Goal: Find specific page/section: Find specific page/section

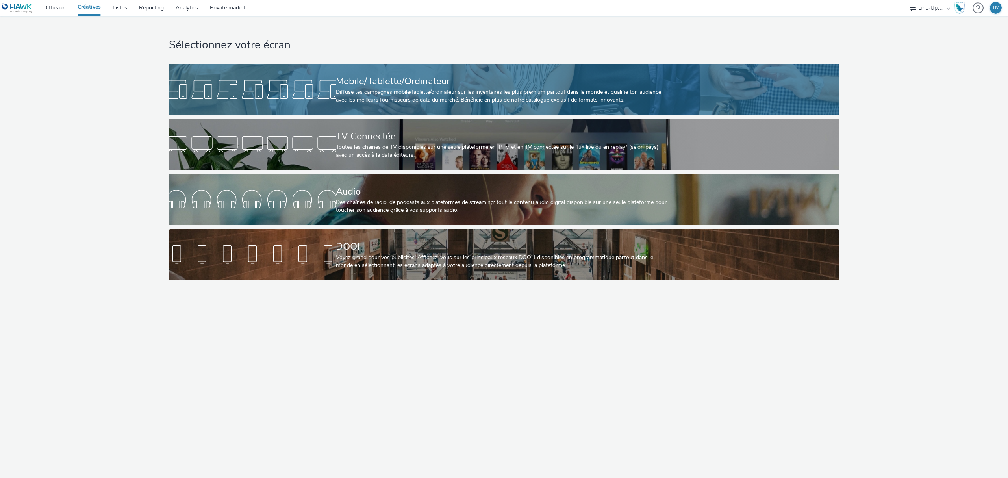
click at [435, 85] on div "Mobile/Tablette/Ordinateur" at bounding box center [503, 81] width 334 height 14
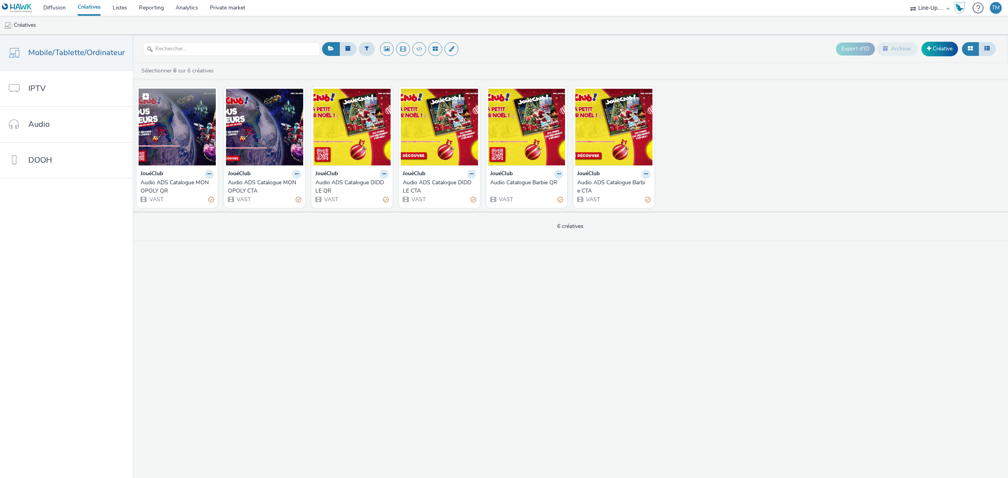
click at [155, 142] on img at bounding box center [177, 127] width 77 height 77
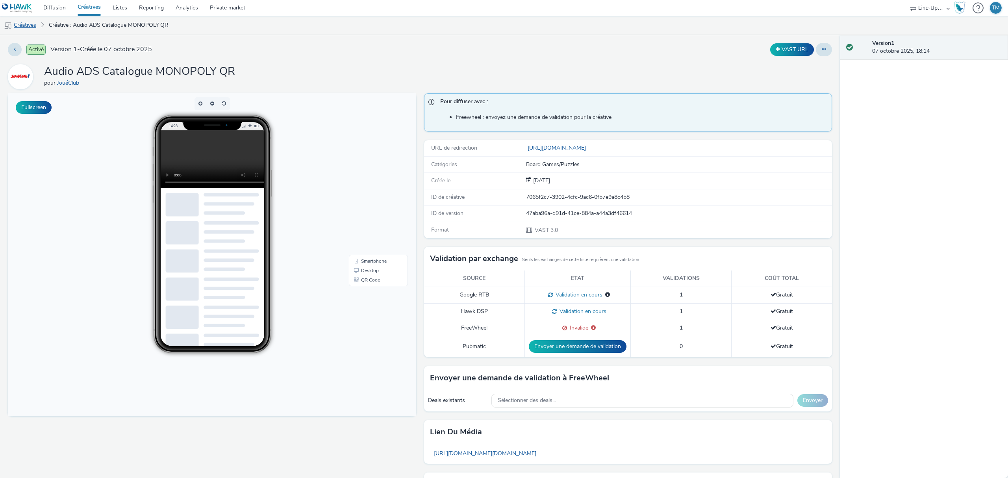
click at [18, 29] on link "Créatives" at bounding box center [20, 25] width 40 height 19
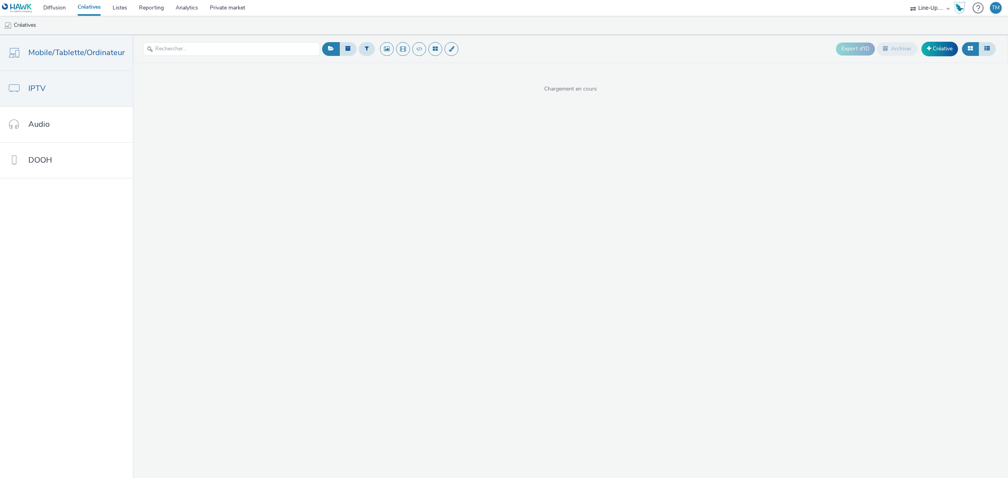
click at [76, 86] on link "IPTV" at bounding box center [66, 88] width 133 height 35
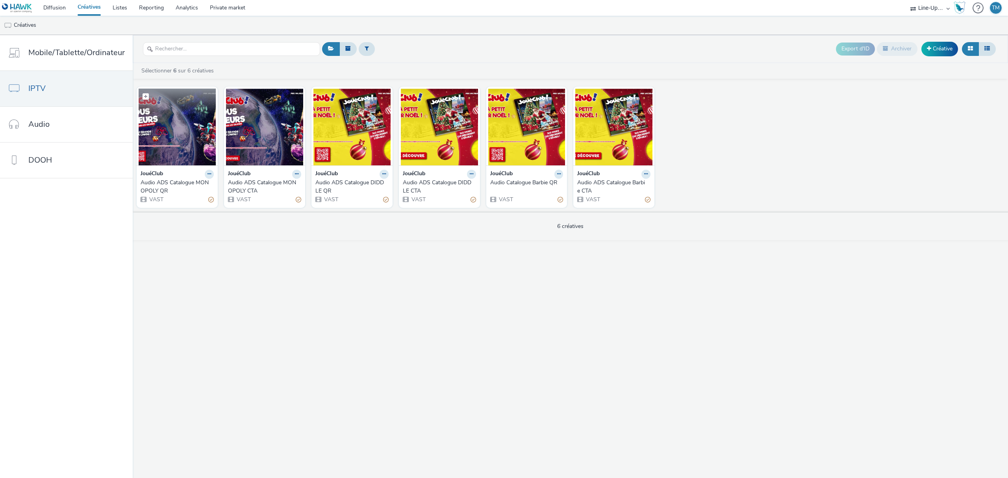
click at [171, 145] on img at bounding box center [177, 127] width 77 height 77
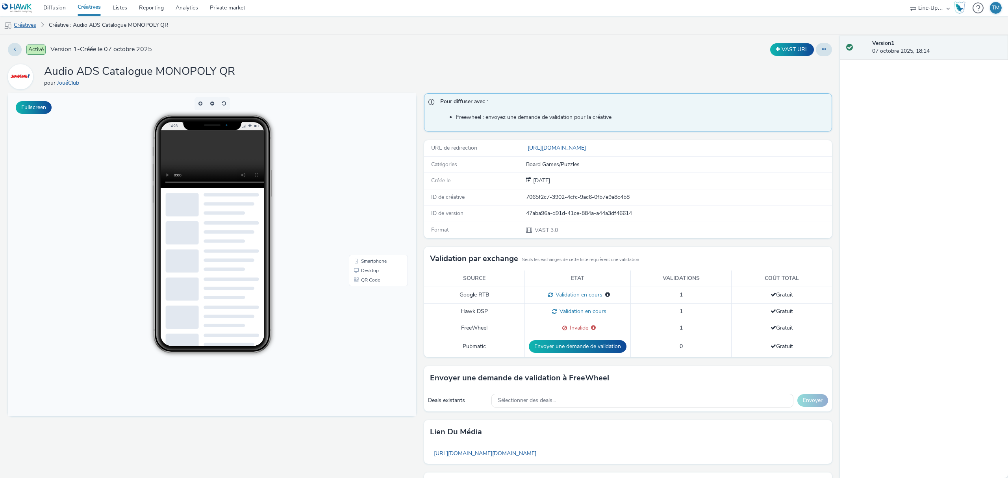
click at [20, 24] on link "Créatives" at bounding box center [20, 25] width 40 height 19
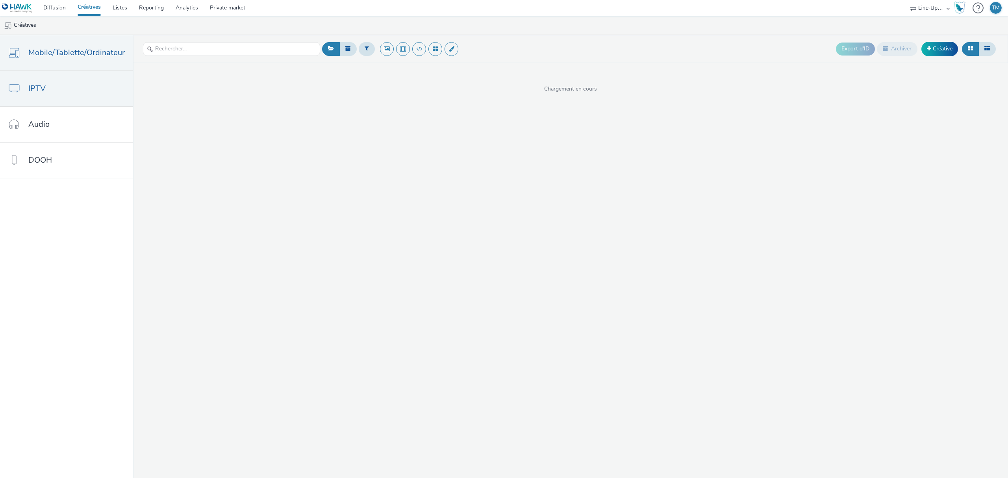
click at [48, 92] on link "IPTV" at bounding box center [66, 88] width 133 height 35
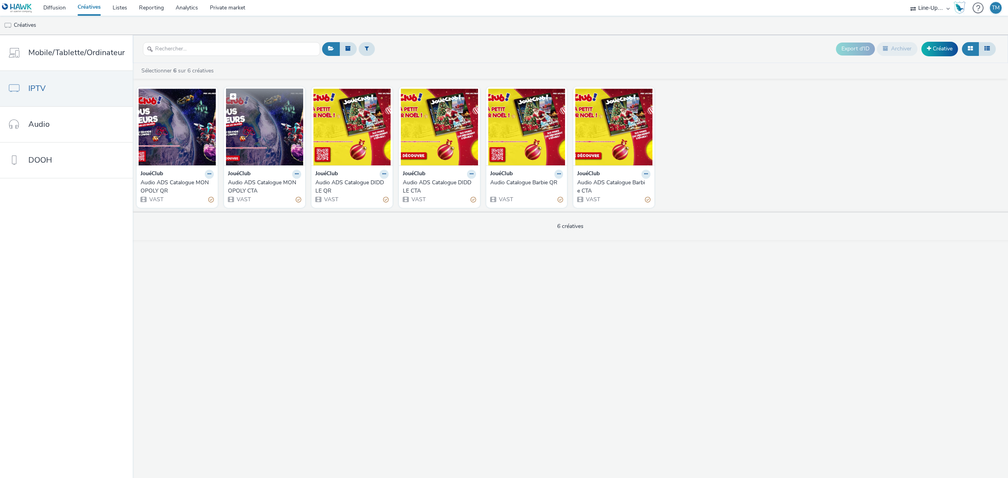
click at [255, 126] on img at bounding box center [264, 127] width 77 height 77
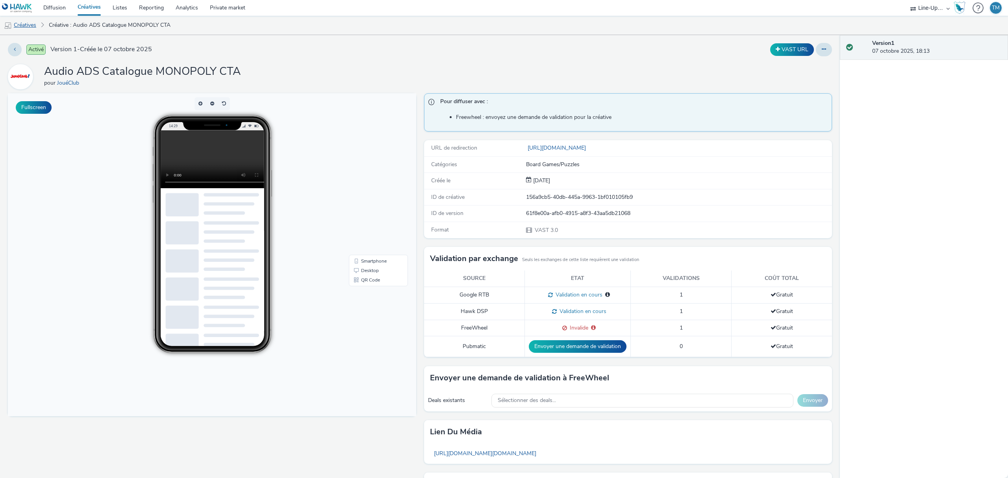
click at [32, 16] on link "Créatives" at bounding box center [20, 25] width 40 height 19
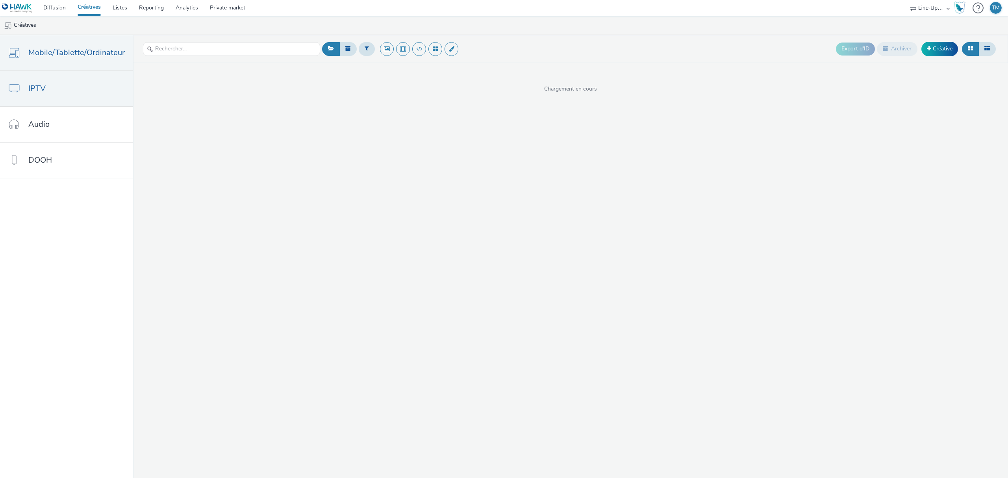
click at [61, 95] on link "IPTV" at bounding box center [66, 88] width 133 height 35
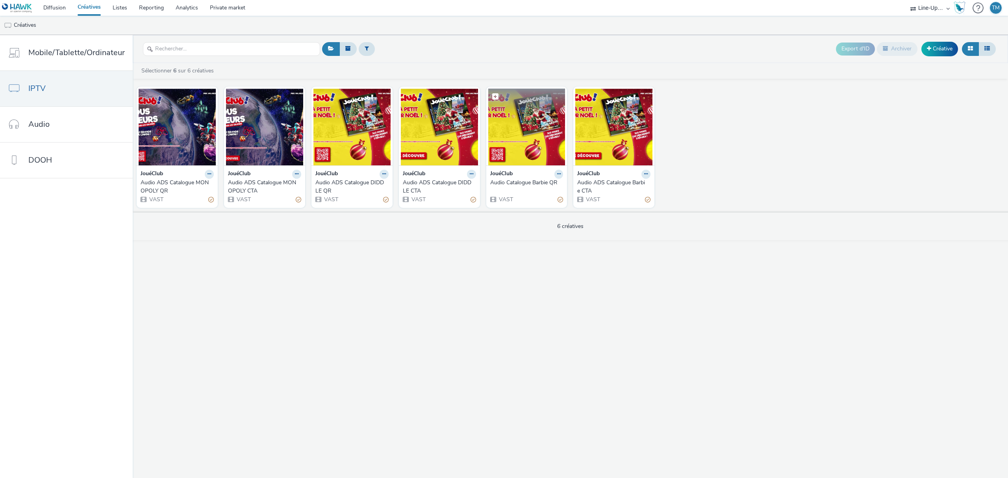
click at [513, 149] on img at bounding box center [526, 127] width 77 height 77
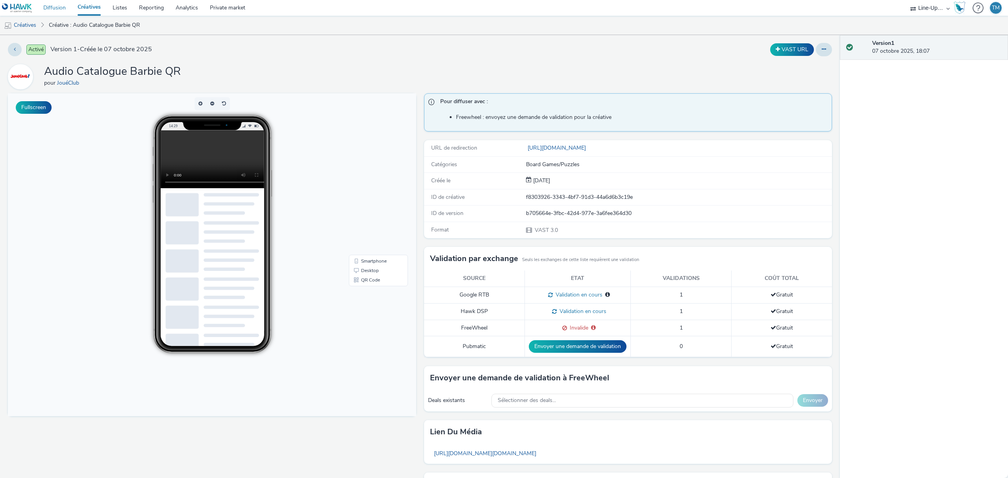
click at [56, 8] on link "Diffusion" at bounding box center [54, 8] width 34 height 16
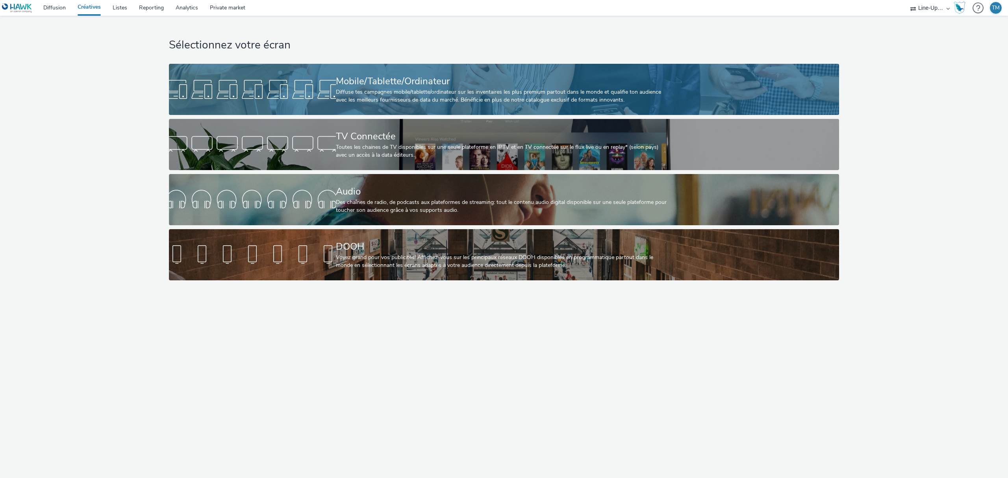
click at [314, 93] on div at bounding box center [252, 89] width 167 height 25
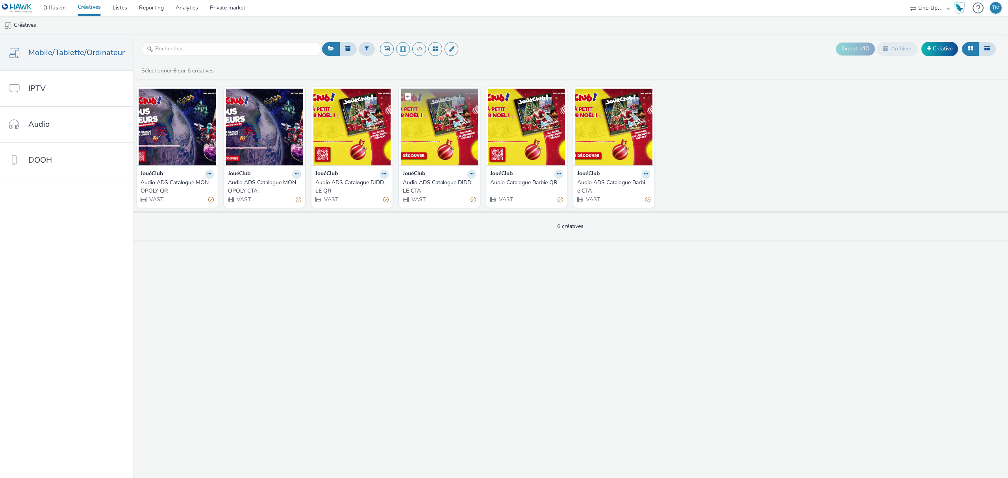
click at [434, 125] on img at bounding box center [439, 127] width 77 height 77
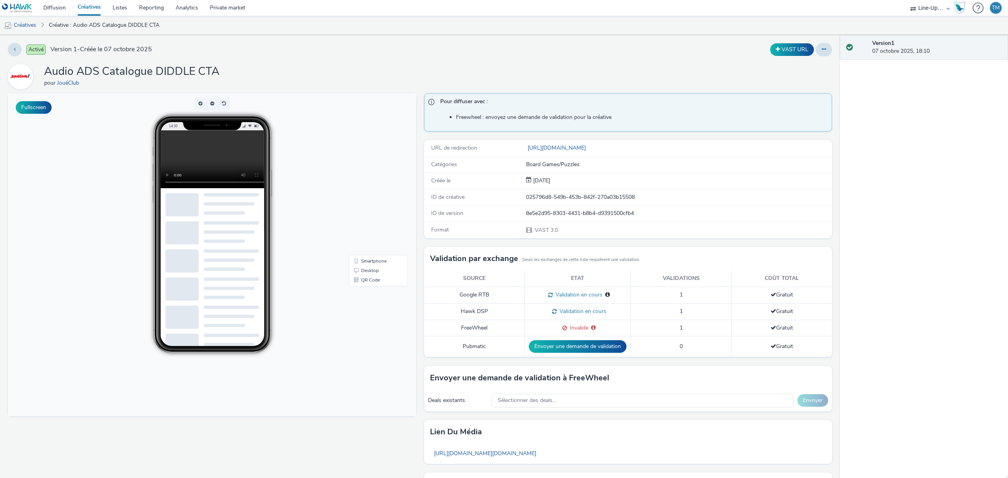
click at [567, 330] on span "Invalide" at bounding box center [577, 327] width 21 height 7
click at [91, 4] on link "Créatives" at bounding box center [89, 8] width 35 height 16
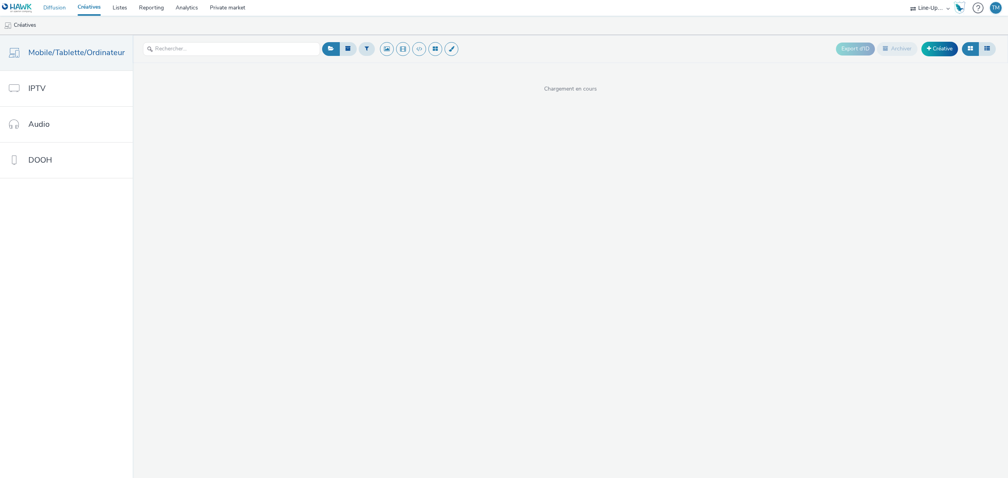
click at [46, 3] on link "Diffusion" at bounding box center [54, 8] width 34 height 16
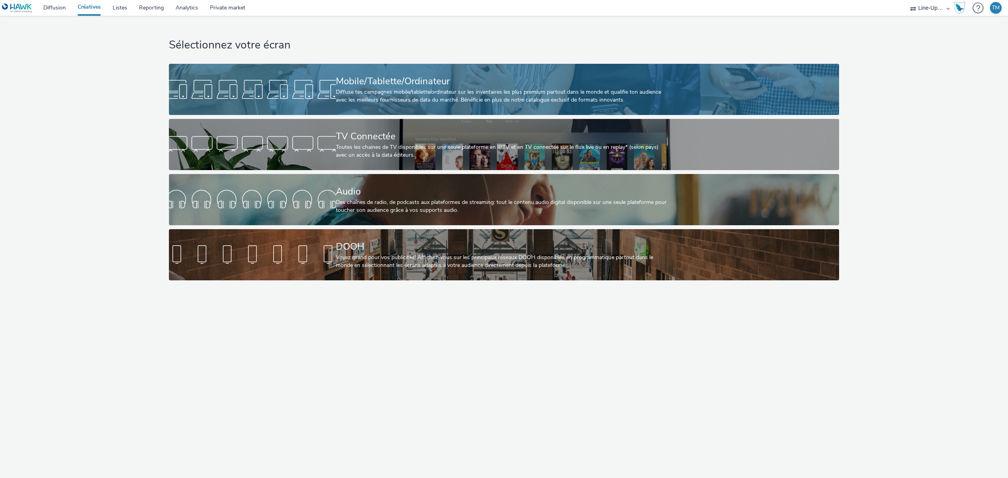
click at [350, 85] on div "Mobile/Tablette/Ordinateur" at bounding box center [503, 81] width 334 height 14
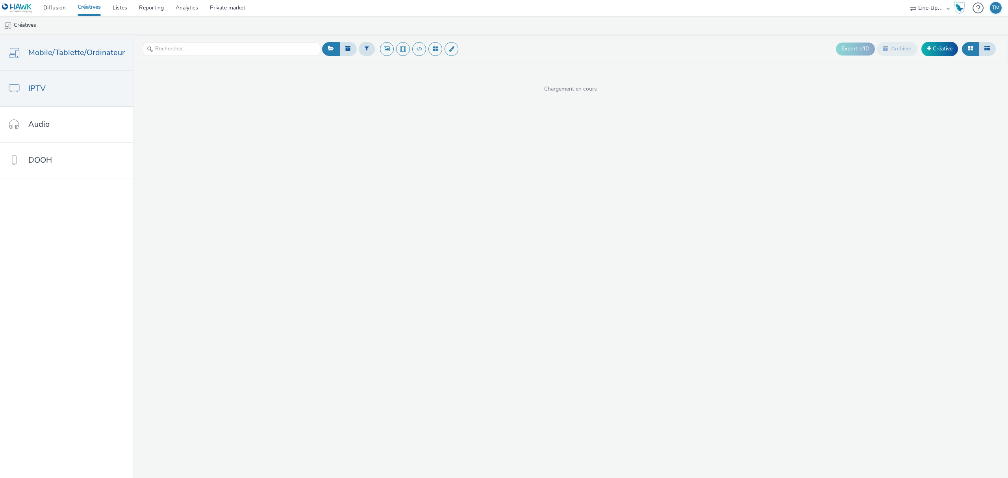
click at [78, 85] on link "IPTV" at bounding box center [66, 88] width 133 height 35
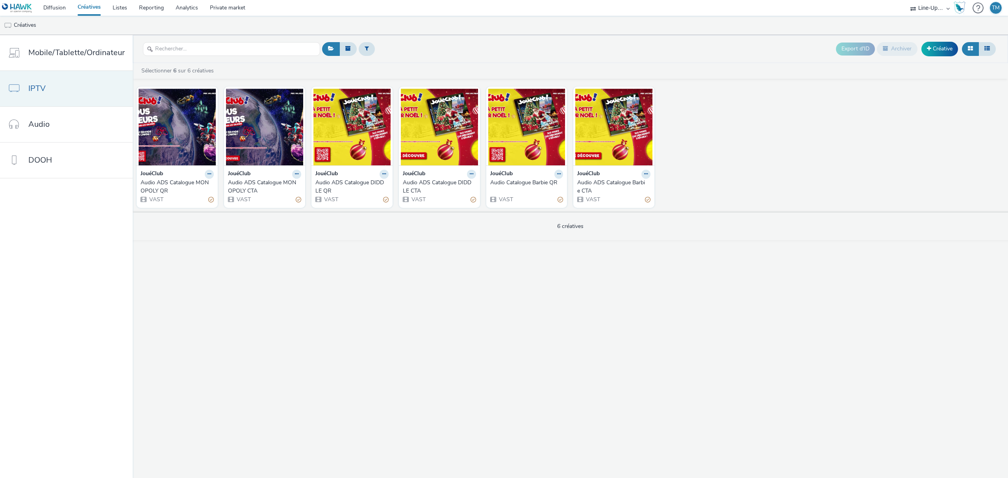
click at [36, 87] on span "IPTV" at bounding box center [36, 88] width 17 height 11
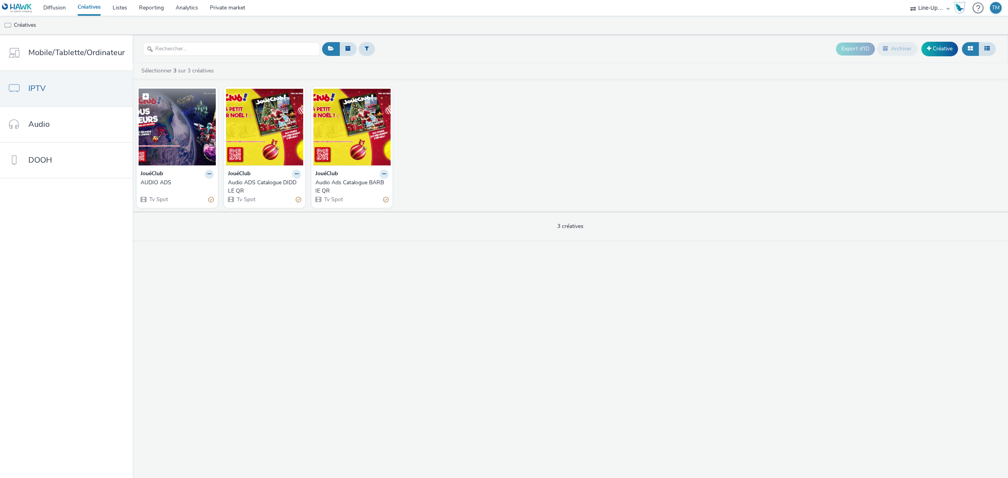
click at [183, 122] on img at bounding box center [177, 127] width 77 height 77
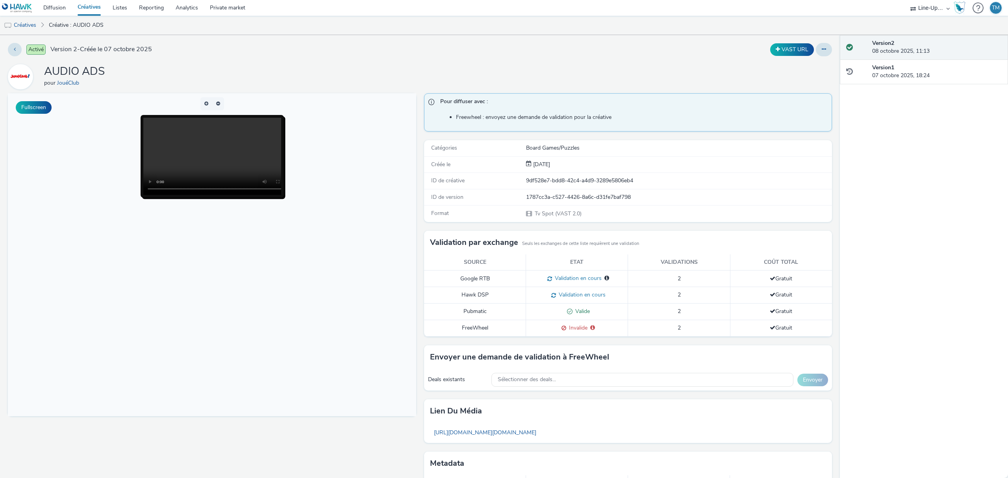
click at [573, 332] on span "Invalide" at bounding box center [576, 327] width 21 height 7
click at [577, 328] on span "Invalide" at bounding box center [576, 327] width 21 height 7
click at [27, 22] on link "Créatives" at bounding box center [20, 25] width 40 height 19
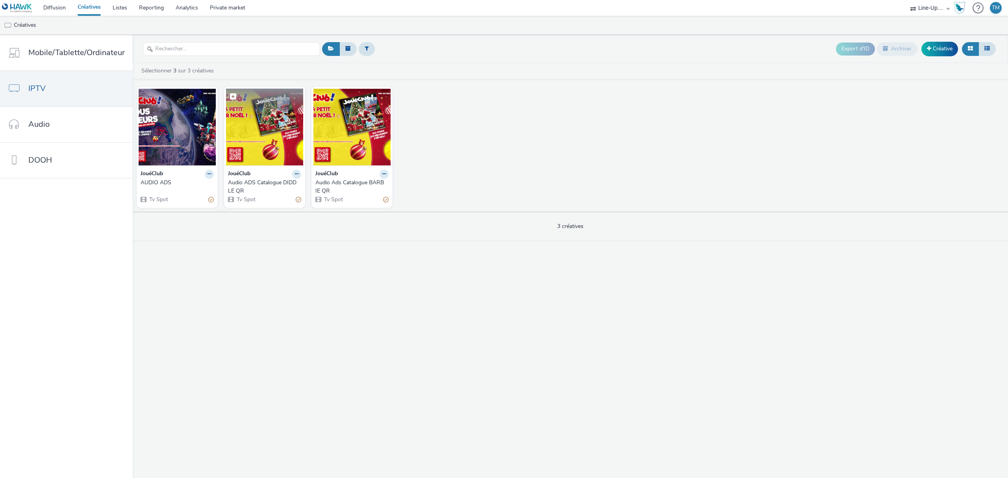
click at [286, 137] on img at bounding box center [264, 127] width 77 height 77
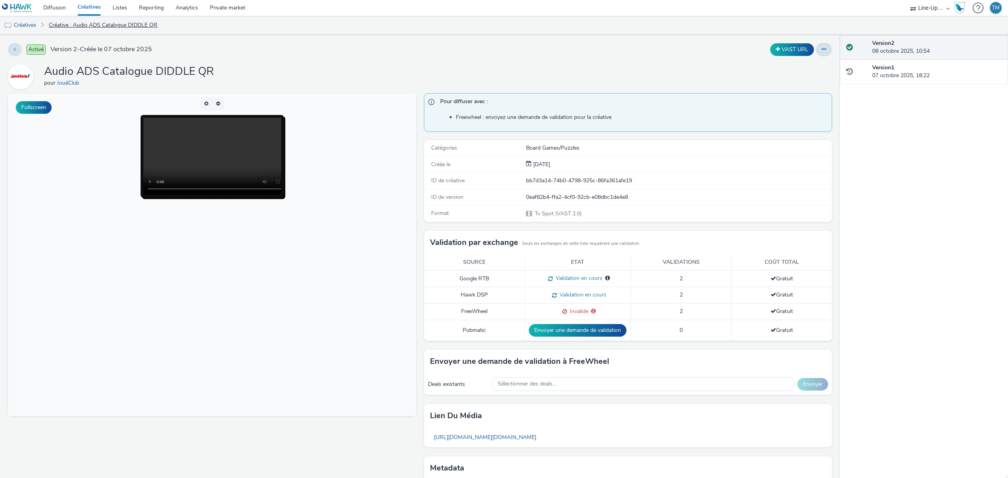
click at [84, 27] on link "Créative : Audio ADS Catalogue DIDDLE QR" at bounding box center [103, 25] width 117 height 19
click at [89, 10] on link "Créatives" at bounding box center [89, 8] width 35 height 16
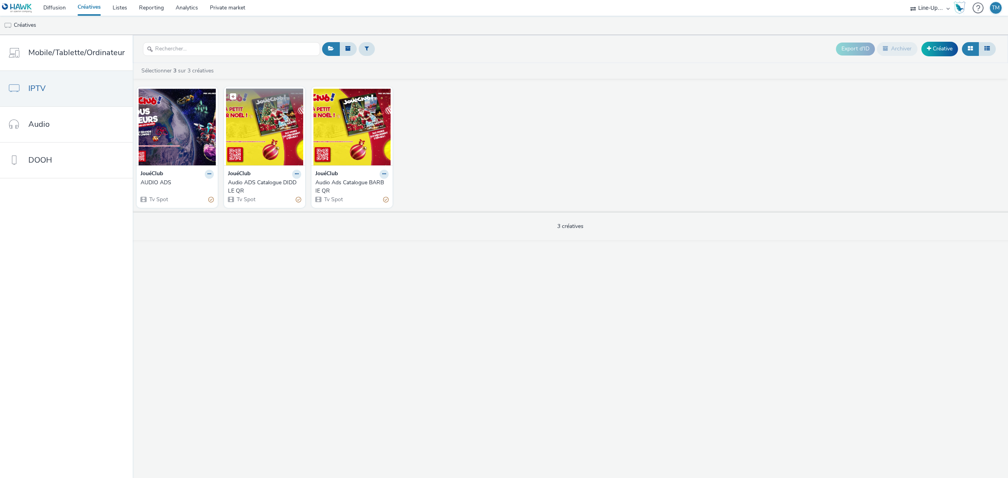
click at [276, 129] on img at bounding box center [264, 127] width 77 height 77
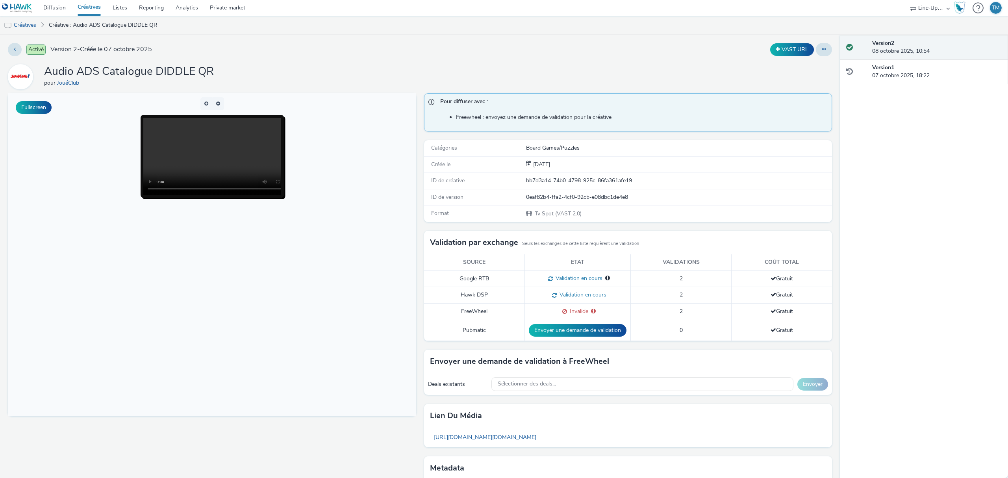
click at [83, 4] on link "Créatives" at bounding box center [89, 8] width 35 height 16
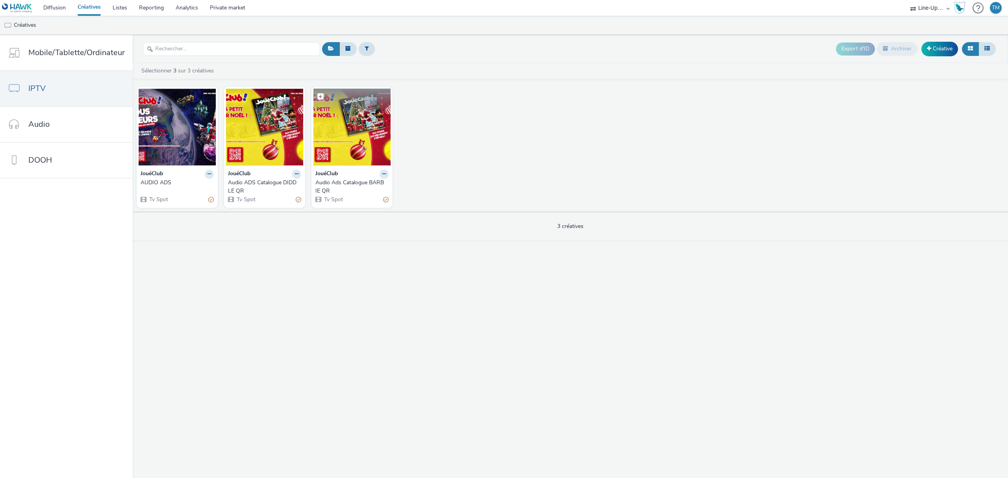
click at [326, 139] on img at bounding box center [351, 127] width 77 height 77
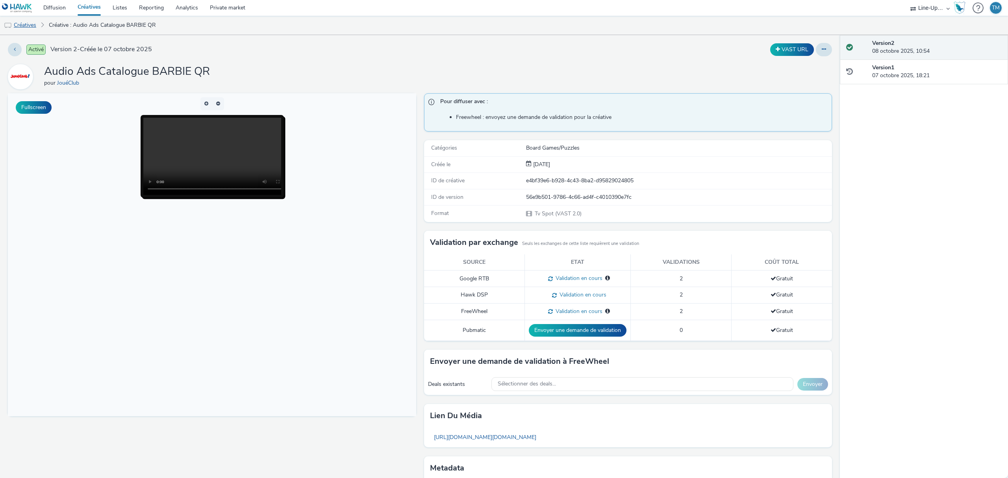
click at [29, 18] on link "Créatives" at bounding box center [20, 25] width 40 height 19
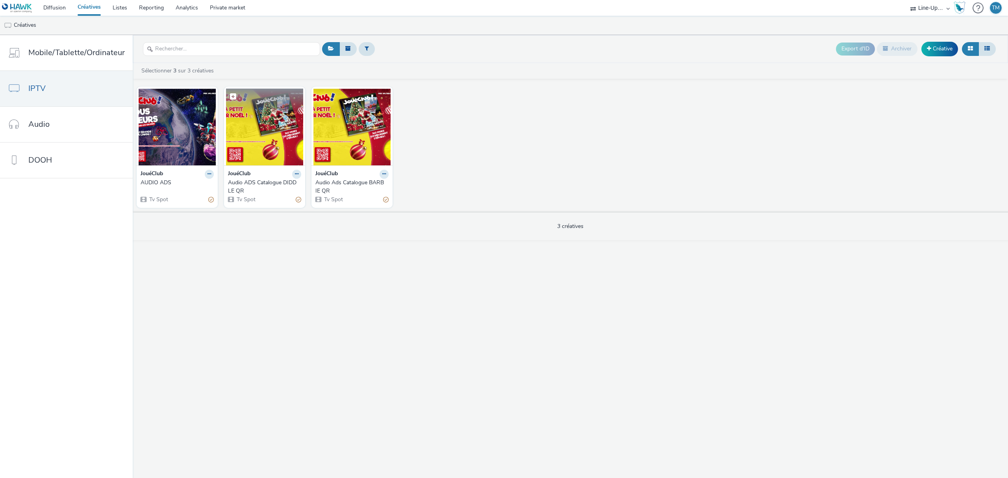
click at [272, 122] on img at bounding box center [264, 127] width 77 height 77
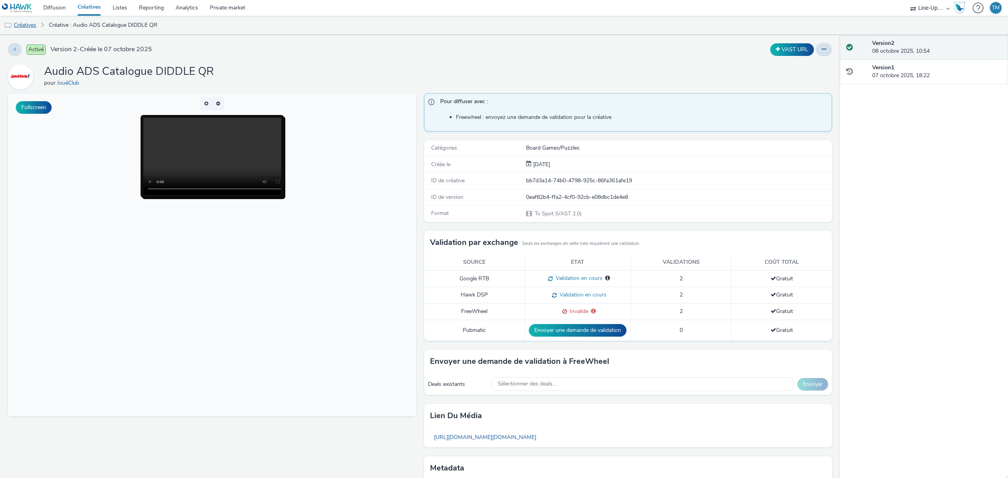
click at [17, 21] on link "Créatives" at bounding box center [20, 25] width 40 height 19
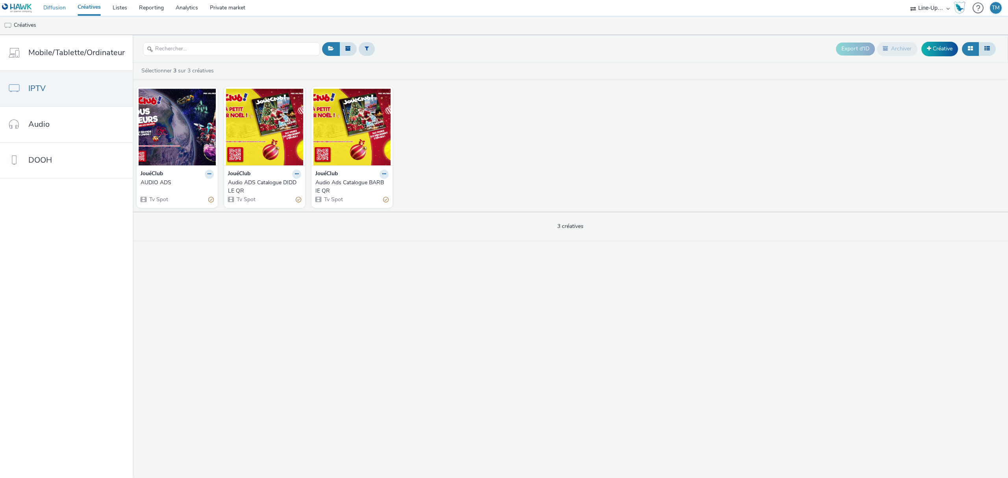
click at [52, 15] on link "Diffusion" at bounding box center [54, 8] width 34 height 16
